Goal: Transaction & Acquisition: Purchase product/service

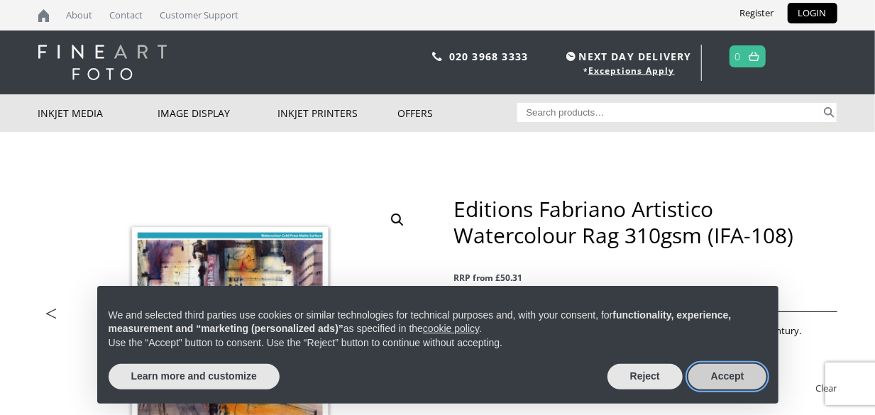
click at [725, 381] on button "Accept" at bounding box center [727, 377] width 79 height 26
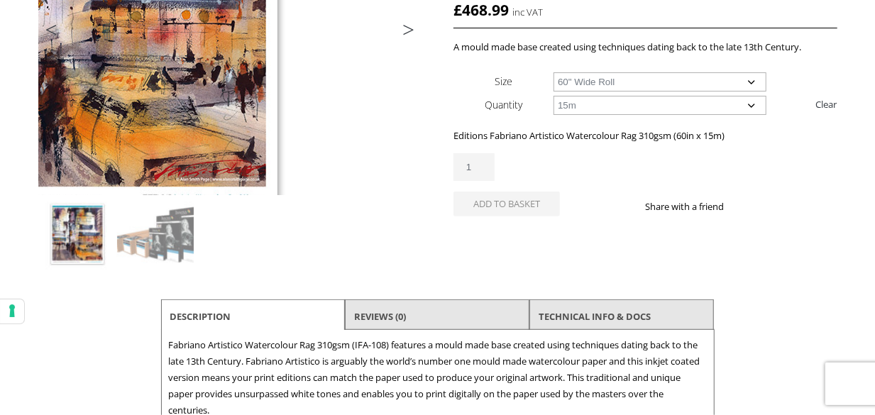
scroll to position [213, 0]
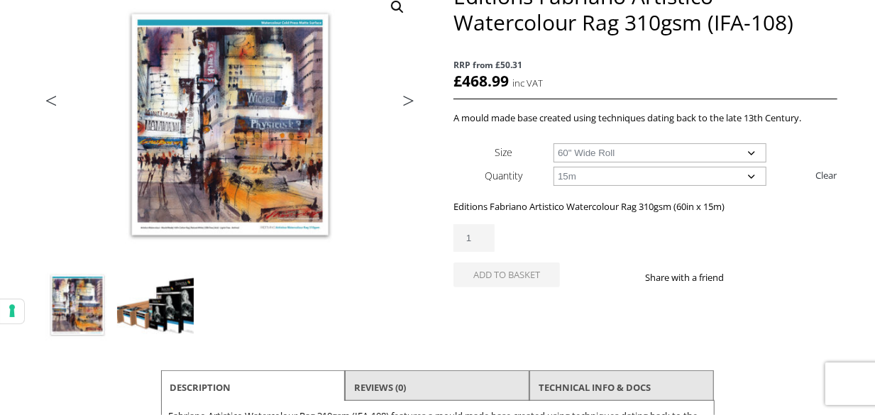
click at [174, 298] on img at bounding box center [155, 305] width 77 height 77
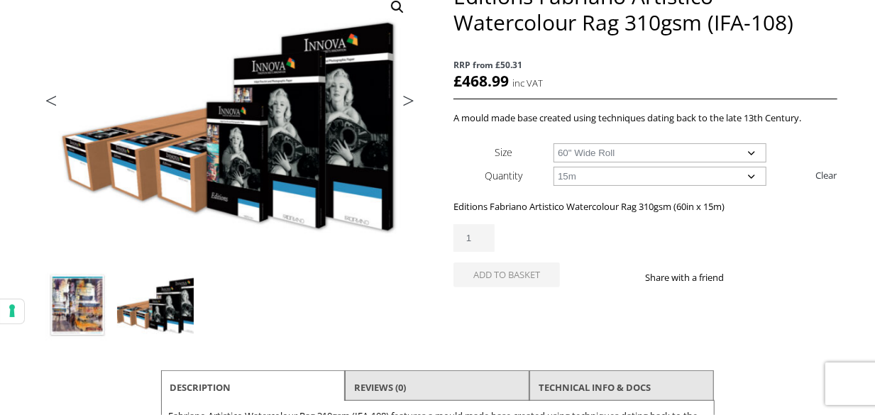
click at [74, 304] on img at bounding box center [77, 305] width 77 height 77
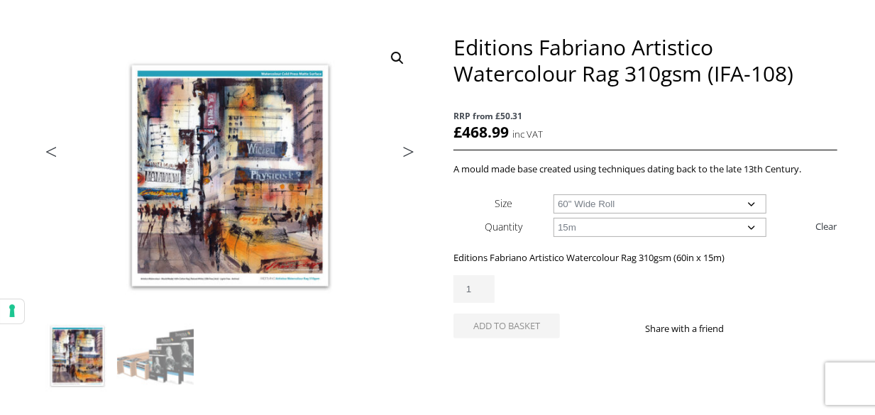
scroll to position [142, 0]
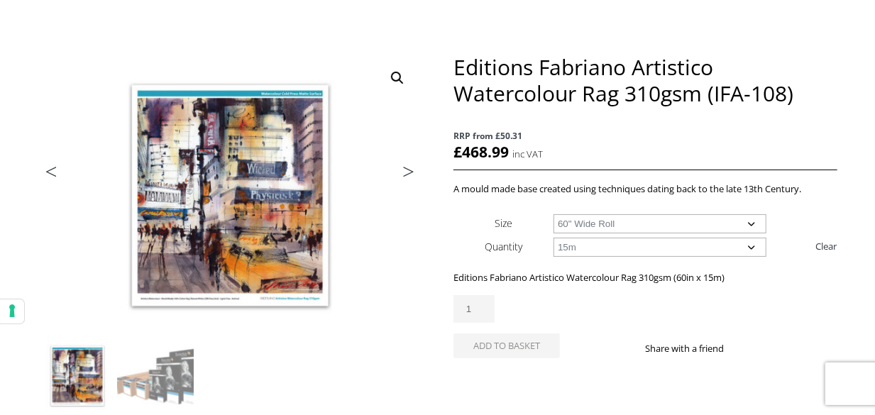
click at [412, 171] on link "Next" at bounding box center [402, 175] width 40 height 13
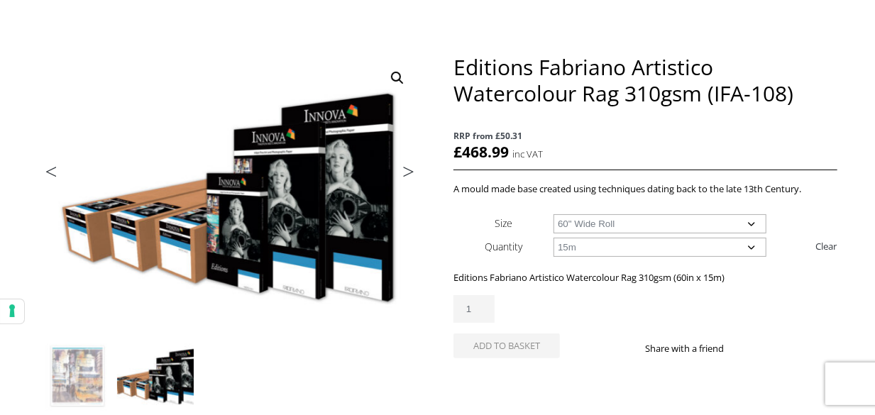
click at [412, 171] on link "Next" at bounding box center [402, 175] width 40 height 13
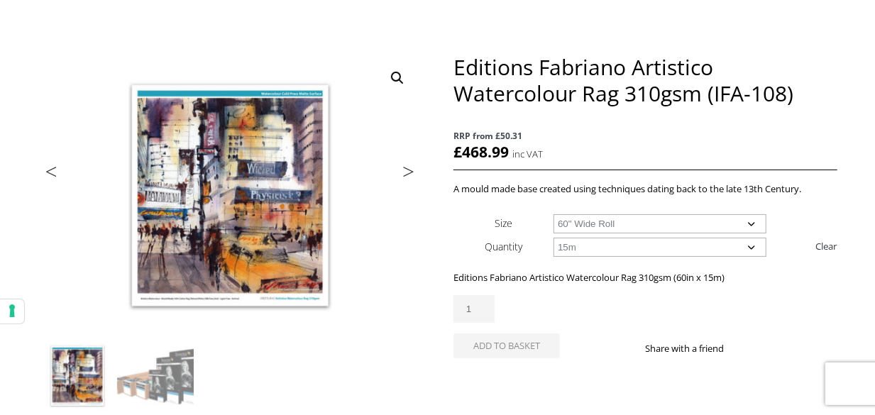
scroll to position [71, 0]
